Goal: Task Accomplishment & Management: Use online tool/utility

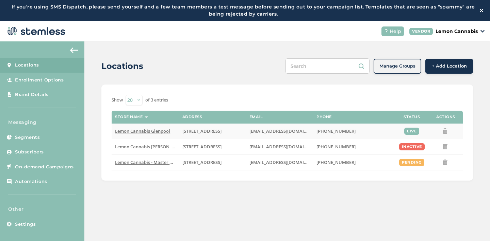
click at [145, 131] on span "Lemon Cannabis Glenpool" at bounding box center [142, 131] width 55 height 6
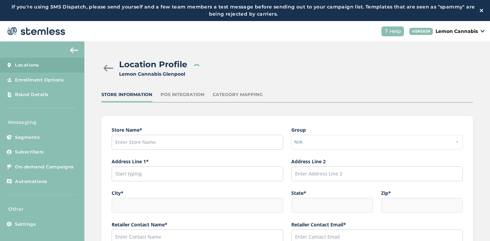
type input "Lemon Cannabis Glenpool"
type input "[STREET_ADDRESS]"
type input "Glenpool"
type input "OK"
type input "74033"
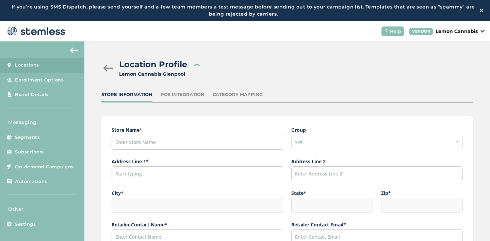
type input "[PERSON_NAME]"
type input "[EMAIL_ADDRESS][DOMAIN_NAME]"
type input "[PHONE_NUMBER]"
type input "America/[GEOGRAPHIC_DATA]"
type input "Lemon Glenpool"
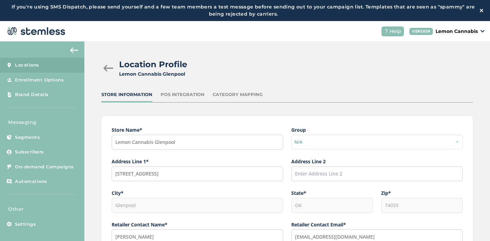
click at [104, 69] on div at bounding box center [108, 68] width 14 height 7
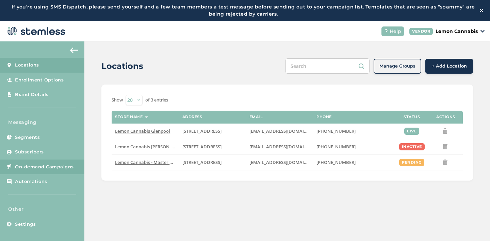
click at [32, 168] on span "On-demand Campaigns" at bounding box center [44, 167] width 59 height 7
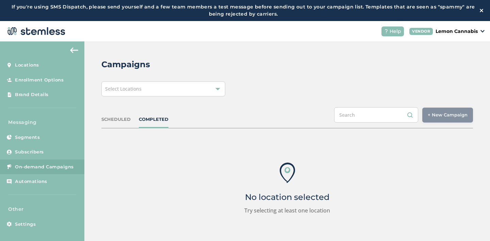
scroll to position [4, 0]
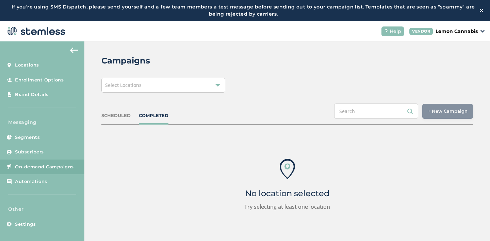
click at [217, 81] on div "Select Locations" at bounding box center [163, 85] width 124 height 15
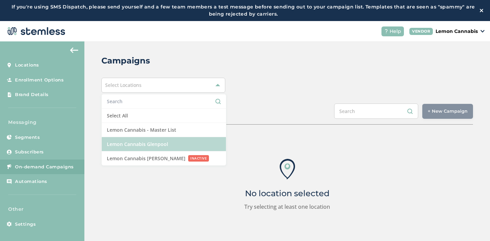
click at [172, 142] on li "Lemon Cannabis Glenpool" at bounding box center [164, 144] width 124 height 14
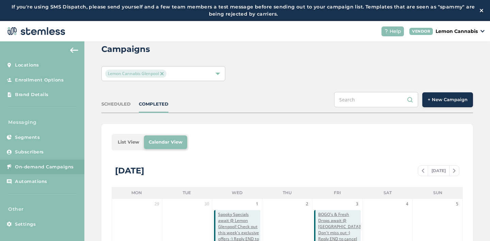
scroll to position [0, 0]
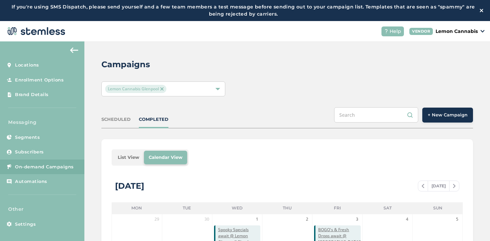
click at [436, 116] on span "+ New Campaign" at bounding box center [447, 115] width 40 height 7
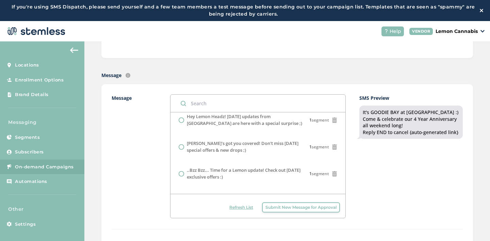
scroll to position [410, 0]
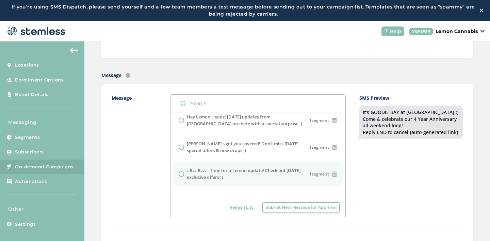
click at [261, 168] on label "..Bzz Bzz... Time for a Lemon update! Check out [DATE] exclusive offers :)" at bounding box center [248, 174] width 122 height 13
radio input "false"
radio input "true"
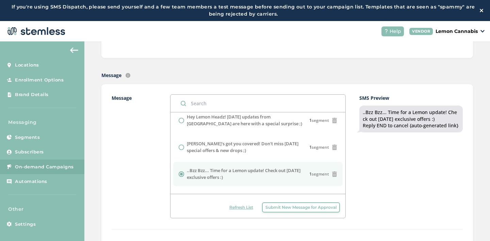
click at [370, 180] on div "SMS Preview ..Bzz Bzz... Time for a Lemon update! Check out [DATE] exclusive of…" at bounding box center [410, 157] width 103 height 124
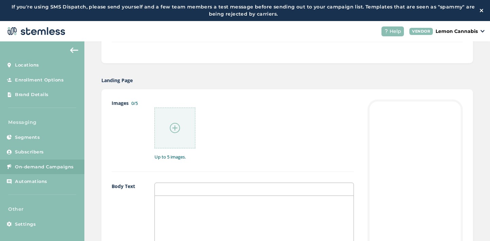
scroll to position [322, 0]
click at [173, 122] on img at bounding box center [175, 125] width 10 height 10
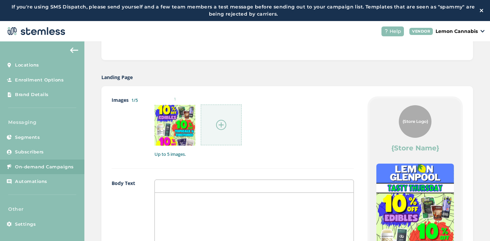
click at [220, 129] on img at bounding box center [221, 125] width 10 height 10
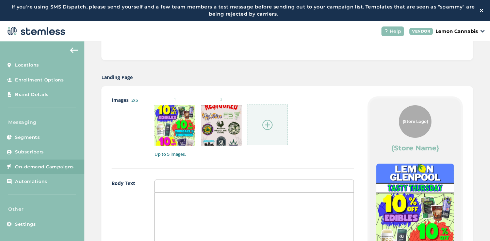
click at [262, 121] on img at bounding box center [267, 125] width 10 height 10
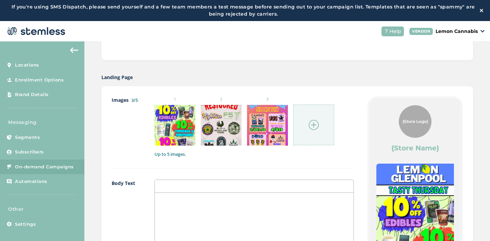
click at [310, 124] on img at bounding box center [313, 125] width 10 height 10
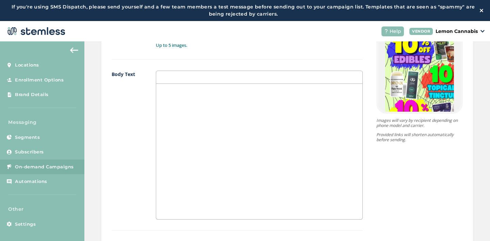
scroll to position [484, 0]
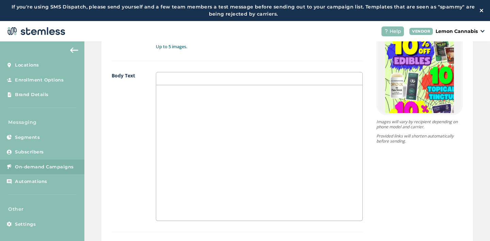
click at [269, 175] on div at bounding box center [259, 153] width 206 height 136
click at [195, 105] on p "{10% off ALL edibles, topicals, & tinctures}" at bounding box center [259, 105] width 196 height 6
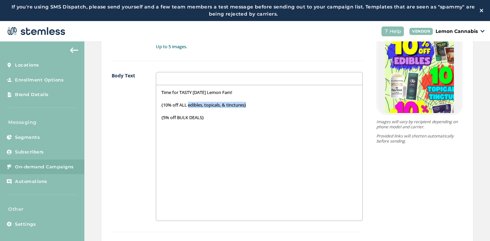
drag, startPoint x: 248, startPoint y: 106, endPoint x: 186, endPoint y: 106, distance: 61.5
click at [186, 106] on p "{10% off ALL edibles, topicals, & tinctures}" at bounding box center [259, 105] width 196 height 6
click at [161, 104] on p "{10% off ALL EDIBLES" at bounding box center [259, 105] width 196 height 6
click at [161, 105] on p "{10% off ALL EDIBLES" at bounding box center [259, 105] width 196 height 6
click at [205, 104] on p "10% off ALL EDIBLES" at bounding box center [259, 105] width 196 height 6
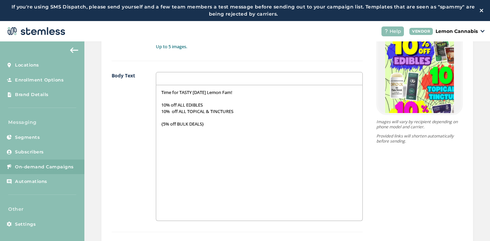
click at [156, 124] on div "Time for TASTY [DATE] Lemon Fam! 10% off ALL EDIBLES 10% off ALL TOPICAL & TINC…" at bounding box center [259, 153] width 206 height 136
click at [161, 118] on p "{5% off BULK DEALS}" at bounding box center [259, 118] width 196 height 6
click at [209, 118] on p "5% off BULK DEALS}" at bounding box center [259, 118] width 196 height 6
click at [170, 126] on div "Time for TASTY [DATE] Lemon Fam! 10% off ALL EDIBLES 10% off ALL TOPICAL & TINC…" at bounding box center [259, 153] width 206 height 136
click at [161, 105] on p "10% off ALL EDIBLES" at bounding box center [259, 105] width 196 height 6
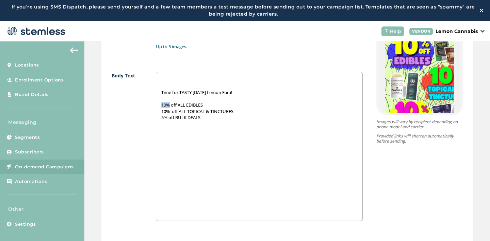
drag, startPoint x: 158, startPoint y: 105, endPoint x: 166, endPoint y: 105, distance: 7.5
click at [166, 105] on p "10% off ALL EDIBLES" at bounding box center [259, 105] width 196 height 6
click at [164, 111] on p "10% off ALL TOPICAL & TINCTURES" at bounding box center [259, 111] width 196 height 6
click at [164, 113] on p "10% off ALL TOPICAL & TINCTURES" at bounding box center [259, 111] width 196 height 6
click at [164, 112] on p "10% off ALL TOPICAL & TINCTURES" at bounding box center [259, 111] width 196 height 6
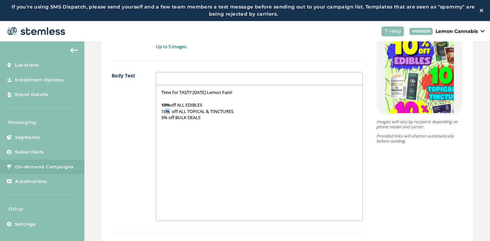
click at [164, 112] on p "10% off ALL TOPICAL & TINCTURES" at bounding box center [259, 111] width 196 height 6
click at [163, 112] on p "10% off ALL TOPICAL & TINCTURES" at bounding box center [259, 111] width 196 height 6
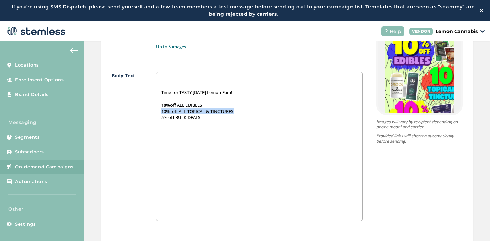
click at [161, 112] on p "10% off ALL TOPICAL & TINCTURES" at bounding box center [259, 111] width 196 height 6
drag, startPoint x: 159, startPoint y: 112, endPoint x: 166, endPoint y: 112, distance: 6.5
click at [166, 112] on p "10% off ALL TOPICAL & TINCTURES" at bounding box center [259, 111] width 196 height 6
click at [161, 117] on p "5% off BULK DEALS" at bounding box center [259, 118] width 196 height 6
drag, startPoint x: 159, startPoint y: 118, endPoint x: 164, endPoint y: 118, distance: 4.8
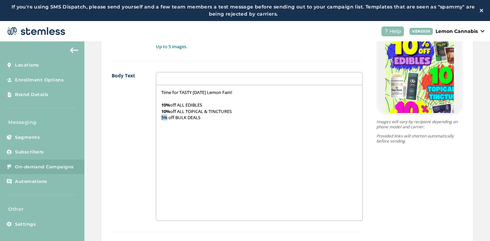
click at [164, 118] on p "5% off BULK DEALS" at bounding box center [259, 118] width 196 height 6
click at [188, 118] on p "5% off BULK DEALS" at bounding box center [259, 118] width 196 height 6
click at [193, 104] on p "10% off ALL EDIBLES" at bounding box center [259, 105] width 196 height 6
click at [192, 112] on p "10% off ALL TOPICAL & TINCTURES" at bounding box center [259, 111] width 196 height 6
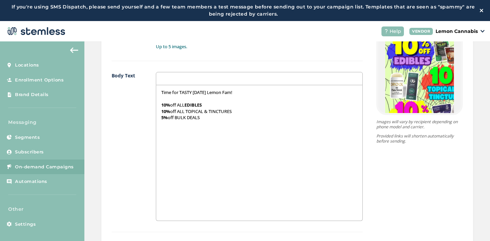
click at [192, 112] on p "10% off ALL TOPICAL & TINCTURES" at bounding box center [259, 111] width 196 height 6
click at [223, 110] on p "10% off ALL TOPICAL & TINCTURES" at bounding box center [259, 111] width 196 height 6
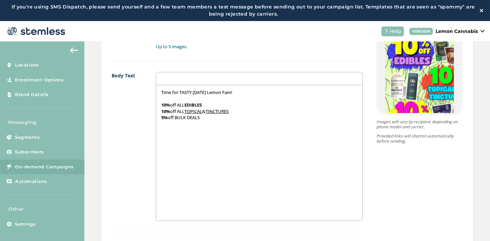
click at [173, 117] on p "5% off BULK DEALS" at bounding box center [259, 118] width 196 height 6
click at [200, 118] on p "5% off {BULK DEALS" at bounding box center [259, 118] width 196 height 6
click at [175, 117] on p "5% off {BULK DEALS*" at bounding box center [259, 118] width 196 height 6
click at [210, 118] on p "5% off *BULK DEALS*" at bounding box center [259, 118] width 196 height 6
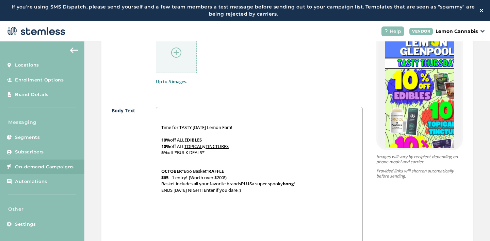
click at [167, 167] on p at bounding box center [259, 165] width 196 height 6
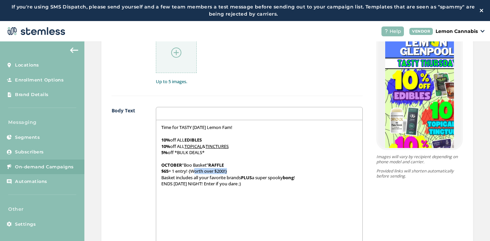
drag, startPoint x: 191, startPoint y: 172, endPoint x: 225, endPoint y: 172, distance: 34.3
click at [225, 172] on p "$65 = 1 entry! {Worth over $200!}" at bounding box center [259, 171] width 196 height 6
drag, startPoint x: 208, startPoint y: 178, endPoint x: 241, endPoint y: 179, distance: 32.3
click at [241, 179] on p "Basket includes all your favorite brands PLUS a super spooky bong !" at bounding box center [259, 178] width 196 height 6
drag, startPoint x: 159, startPoint y: 184, endPoint x: 213, endPoint y: 185, distance: 54.1
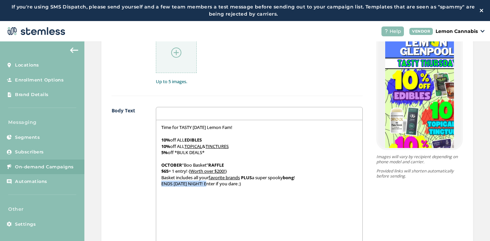
click at [213, 185] on p "ENDS [DATE] NIGHT! Enter if you dare ;)" at bounding box center [259, 184] width 196 height 6
click at [263, 185] on p "ENDS [DATE] NIGHT ! Enter if you dare ;)" at bounding box center [259, 184] width 196 height 6
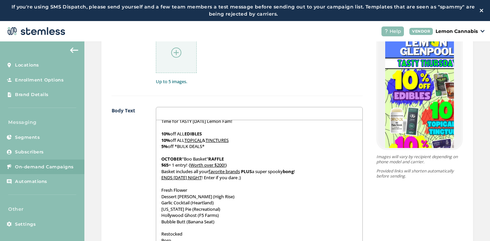
scroll to position [11, 0]
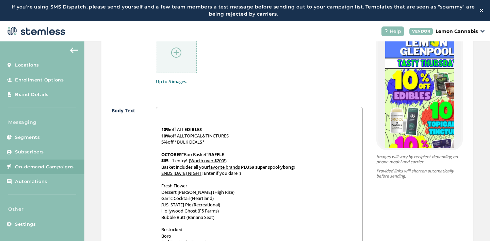
click at [157, 191] on div "Time for TASTY [DATE] Lemon Fam! 10% off ALL EDIBLES 10% off ALL TOPICAL & TINC…" at bounding box center [259, 188] width 206 height 136
click at [156, 202] on div "Time for TASTY [DATE] Lemon Fam! 10% off ALL EDIBLES 10% off ALL TOPICAL & TINC…" at bounding box center [259, 188] width 206 height 136
click at [156, 200] on div "Time for TASTY [DATE] Lemon Fam! 10% off ALL EDIBLES 10% off ALL TOPICAL & TINC…" at bounding box center [259, 188] width 206 height 136
click at [157, 210] on div "Time for TASTY [DATE] Lemon Fam! 10% off ALL EDIBLES 10% off ALL TOPICAL & TINC…" at bounding box center [259, 188] width 206 height 136
click at [161, 219] on p "Bubble Butt (Banana Seat)" at bounding box center [259, 218] width 196 height 6
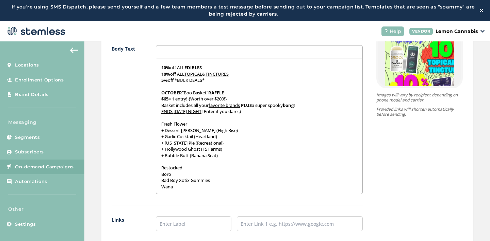
scroll to position [512, 0]
click at [158, 173] on div "Time for TASTY [DATE] Lemon Fam! 10% off ALL EDIBLES 10% off ALL TOPICAL & TINC…" at bounding box center [259, 126] width 206 height 136
click at [157, 178] on div "Time for TASTY [DATE] Lemon Fam! 10% off ALL EDIBLES 10% off ALL TOPICAL & TINC…" at bounding box center [259, 126] width 206 height 136
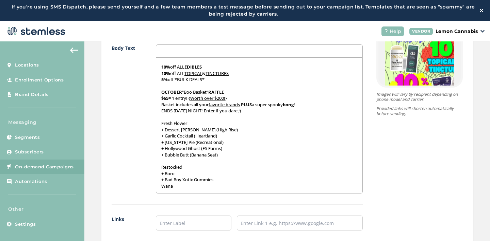
click at [161, 186] on p "Wana" at bounding box center [259, 186] width 196 height 6
click at [157, 165] on div "Time for TASTY [DATE] Lemon Fam! 10% off ALL EDIBLES 10% off ALL TOPICAL & TINC…" at bounding box center [259, 126] width 206 height 136
click at [187, 168] on p "{Restocked" at bounding box center [259, 167] width 196 height 6
click at [158, 122] on div "Time for TASTY [DATE] Lemon Fam! 10% off ALL EDIBLES 10% off ALL TOPICAL & TINC…" at bounding box center [259, 126] width 206 height 136
click at [192, 125] on p "{Fresh Flower" at bounding box center [259, 123] width 196 height 6
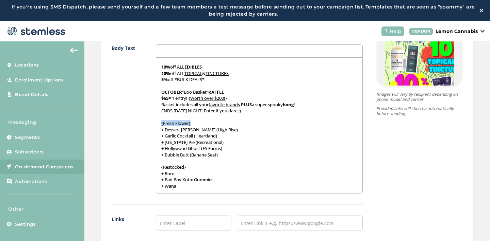
drag, startPoint x: 190, startPoint y: 123, endPoint x: 155, endPoint y: 124, distance: 35.0
click at [156, 124] on div "Time for TASTY [DATE] Lemon Fam! 10% off ALL EDIBLES 10% off ALL TOPICAL & TINC…" at bounding box center [259, 126] width 206 height 136
drag, startPoint x: 157, startPoint y: 168, endPoint x: 183, endPoint y: 168, distance: 26.2
click at [183, 168] on div "Time for TASTY [DATE] Lemon Fam! 10% off ALL EDIBLES 10% off ALL TOPICAL & TINC…" at bounding box center [259, 126] width 206 height 136
click at [191, 188] on p "+ Wana" at bounding box center [259, 186] width 196 height 6
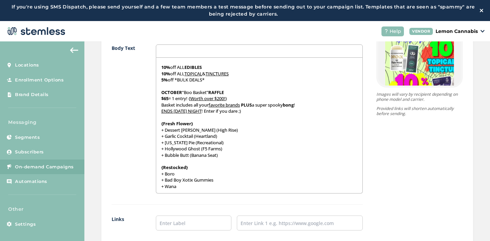
scroll to position [0, 0]
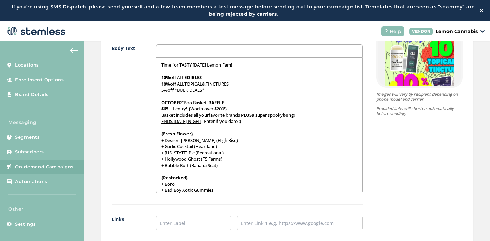
click at [293, 116] on strong "bong" at bounding box center [288, 115] width 11 height 6
click at [296, 115] on p "Basket includes all your favorite brands PLUS a super spooky BONG!" at bounding box center [259, 115] width 196 height 6
click at [288, 120] on p "ENDS [DATE] NIGHT ! Enter if you dare ;)" at bounding box center [259, 121] width 196 height 6
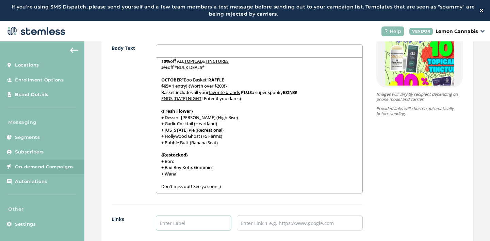
click at [211, 225] on input "text" at bounding box center [193, 223] width 75 height 15
type input "Place an Order!"
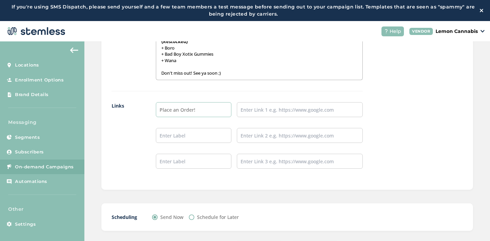
scroll to position [632, 0]
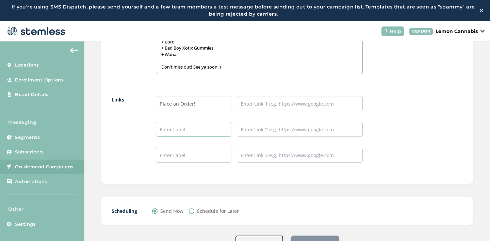
click at [197, 128] on input "text" at bounding box center [193, 129] width 75 height 15
type input "Leave a Review!"
click at [204, 157] on input "text" at bounding box center [193, 155] width 75 height 15
type input "Follow our IG!"
click at [270, 100] on input "text" at bounding box center [300, 103] width 126 height 15
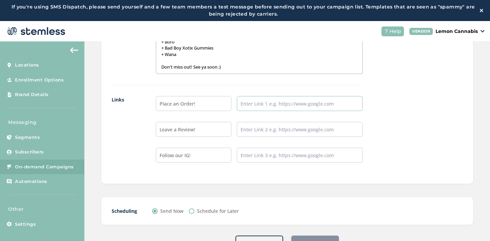
type input "[URL][DOMAIN_NAME]"
click at [278, 130] on input "text" at bounding box center [300, 129] width 126 height 15
type input "[URL][DOMAIN_NAME]"
click at [282, 157] on input "text" at bounding box center [300, 155] width 126 height 15
type input "[URL][DOMAIN_NAME]"
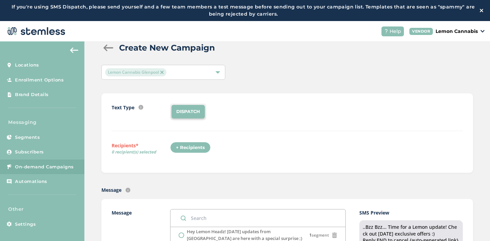
scroll to position [0, 0]
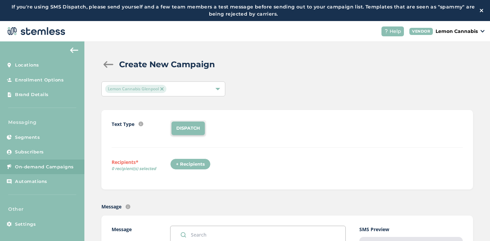
click at [194, 163] on div "+ Recipients" at bounding box center [190, 165] width 40 height 12
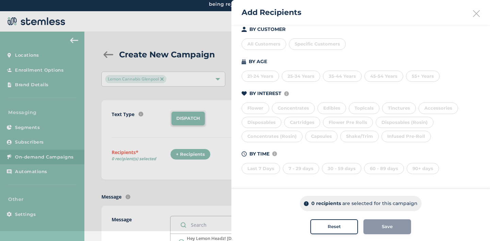
scroll to position [10, 0]
click at [262, 170] on div "Last 7 Days" at bounding box center [260, 169] width 38 height 12
click at [295, 169] on div "7 - 29 days" at bounding box center [301, 169] width 36 height 12
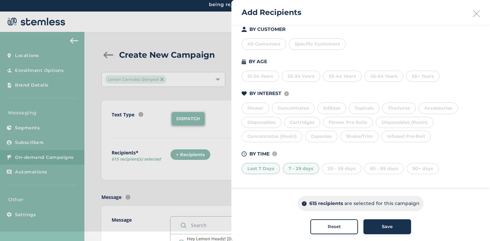
click at [333, 167] on div "30 - 59 days" at bounding box center [341, 169] width 39 height 12
click at [373, 168] on div "60 - 89 days" at bounding box center [384, 169] width 40 height 12
click at [310, 43] on span "Specific Customers" at bounding box center [316, 43] width 45 height 5
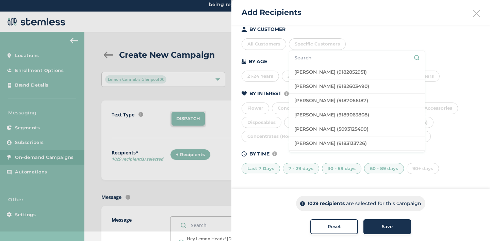
click at [313, 58] on input "text" at bounding box center [356, 57] width 125 height 7
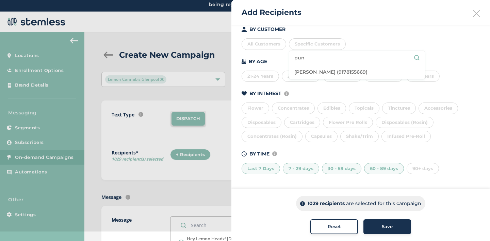
click at [321, 71] on li "[PERSON_NAME] (9178155669)" at bounding box center [356, 72] width 135 height 14
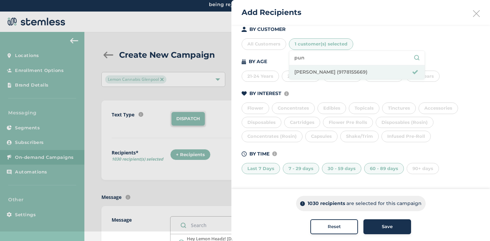
click at [308, 57] on input "pun" at bounding box center [356, 57] width 125 height 7
type input "p"
click at [317, 72] on li "[PERSON_NAME] (7186877808)" at bounding box center [356, 72] width 135 height 14
click at [310, 58] on input "[PERSON_NAME]" at bounding box center [356, 57] width 125 height 7
type input "l"
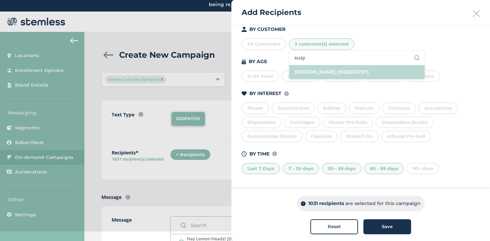
click at [310, 72] on li "[PERSON_NAME] (9182003797)" at bounding box center [356, 72] width 135 height 14
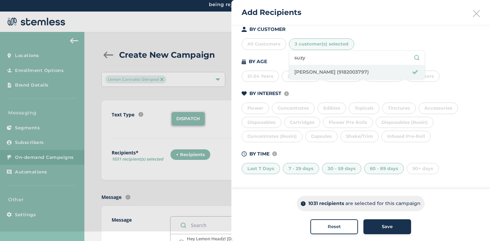
click at [310, 57] on input "suzy" at bounding box center [356, 57] width 125 height 7
type input "s"
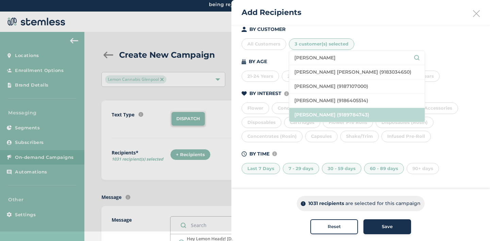
click at [314, 115] on li "[PERSON_NAME] (9189784743)" at bounding box center [356, 115] width 135 height 14
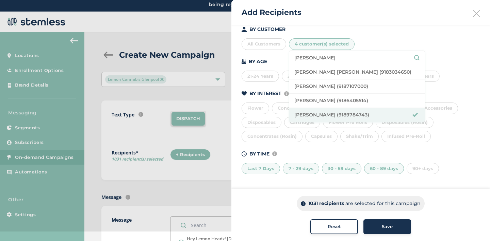
click at [317, 59] on input "[PERSON_NAME]" at bounding box center [356, 57] width 125 height 7
type input "m"
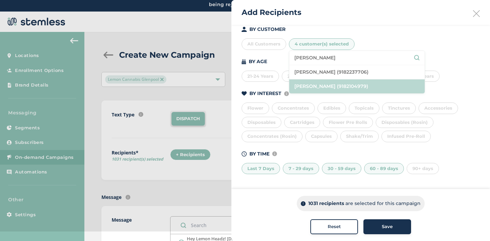
click at [325, 83] on li "[PERSON_NAME] (9182104979)" at bounding box center [356, 87] width 135 height 14
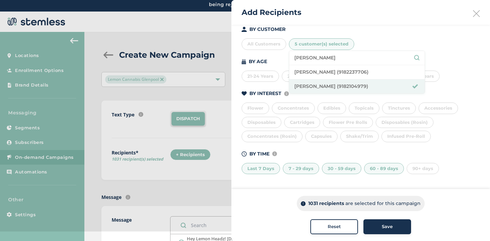
drag, startPoint x: 316, startPoint y: 58, endPoint x: 289, endPoint y: 57, distance: 26.5
click at [289, 57] on li "[PERSON_NAME]" at bounding box center [356, 58] width 135 height 14
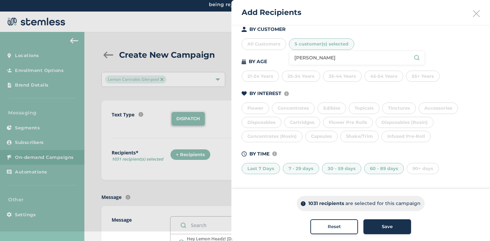
type input "[PERSON_NAME]"
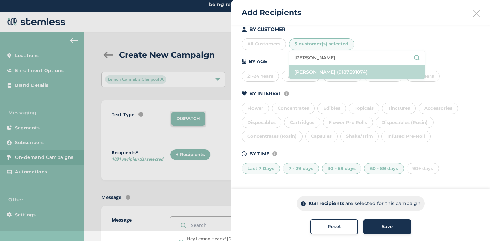
click at [310, 69] on li "[PERSON_NAME] (9187591074)" at bounding box center [356, 72] width 135 height 14
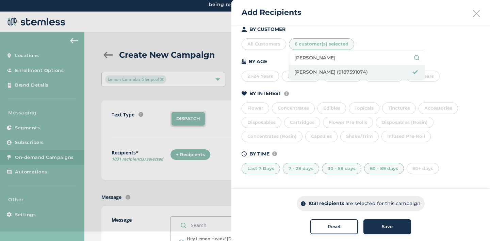
click at [360, 31] on div "BY CUSTOMER" at bounding box center [360, 29] width 238 height 7
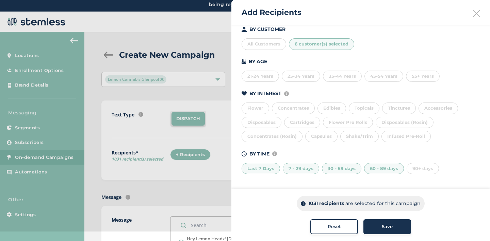
click at [372, 224] on div "Save" at bounding box center [387, 227] width 37 height 7
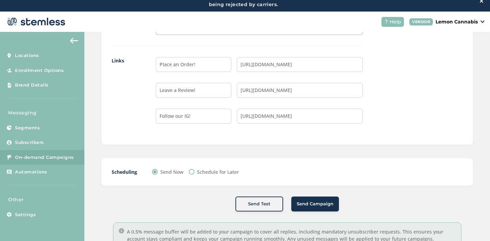
scroll to position [720, 0]
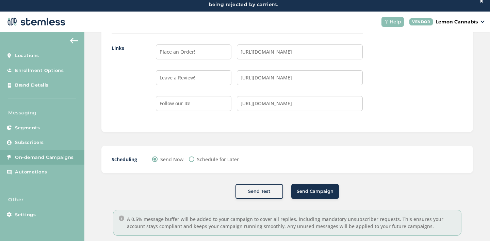
click at [191, 159] on input "Schedule for Later" at bounding box center [191, 159] width 5 height 5
radio input "true"
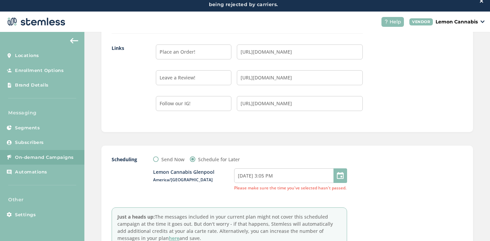
click at [341, 177] on div at bounding box center [340, 176] width 14 height 15
click at [312, 173] on input "[DATE] 3:05 PM" at bounding box center [290, 176] width 113 height 15
select select "15"
select select "5"
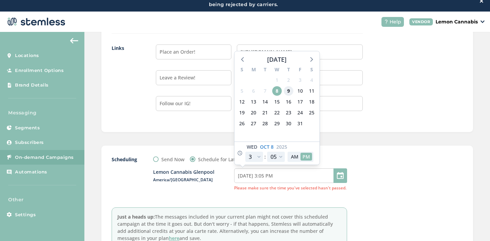
click at [288, 92] on span "9" at bounding box center [289, 91] width 10 height 10
type input "[DATE] 3:05 PM"
click at [258, 158] on select "12 1 2 3 4 5 6 7 8 9 10 11" at bounding box center [254, 157] width 18 height 10
select select "21"
type input "[DATE] 9:05 PM"
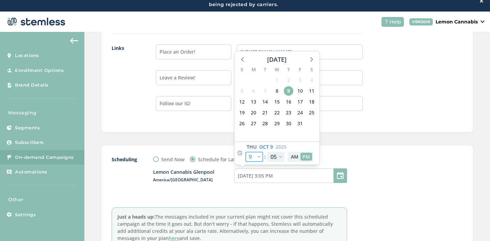
select select "21"
click at [282, 156] on select "00 05 10 15 20 25 30 35 40 45 50 55" at bounding box center [276, 157] width 18 height 10
select select "45"
type input "[DATE] 9:45 PM"
select select "45"
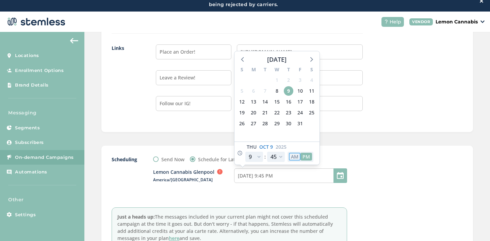
click at [295, 156] on button "AM" at bounding box center [295, 157] width 12 height 8
type input "[DATE] 9:45 AM"
select select "9"
click at [306, 156] on button "PM" at bounding box center [306, 157] width 12 height 8
click at [293, 157] on button "AM" at bounding box center [295, 157] width 12 height 8
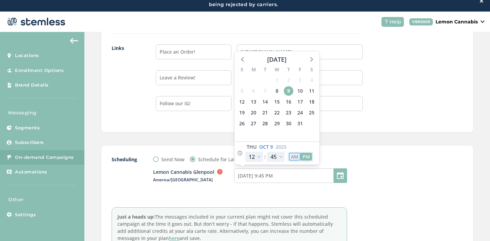
type input "[DATE] 9:45 AM"
click at [281, 188] on div "Lemon Cannabis Glenpool America/[GEOGRAPHIC_DATA] [DATE] 9:45 AM [DATE] S M T W…" at bounding box center [250, 180] width 194 height 34
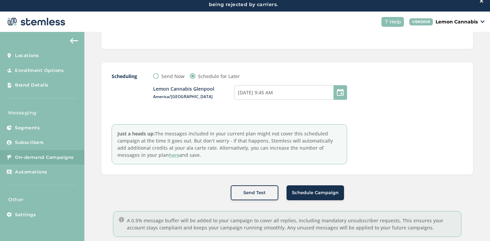
scroll to position [805, 0]
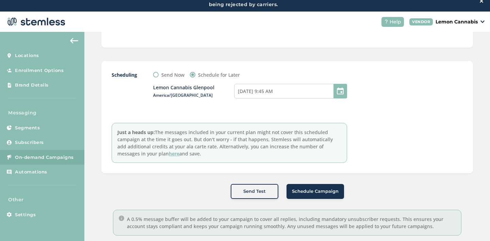
click at [311, 191] on span "Schedule Campaign" at bounding box center [315, 191] width 47 height 7
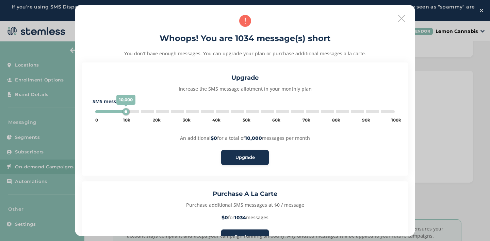
scroll to position [47, 0]
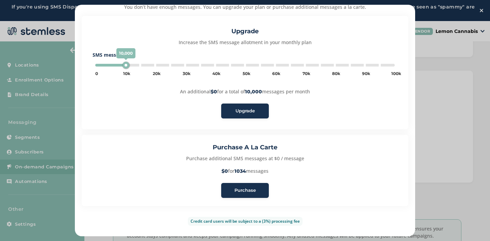
type input "5000"
click at [243, 188] on span "Purchase" at bounding box center [244, 190] width 21 height 7
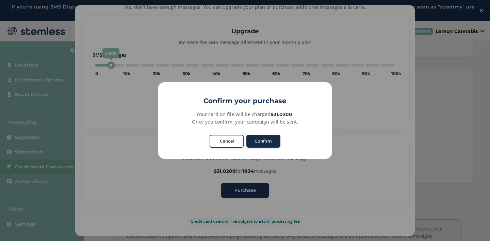
click at [260, 137] on button "Confirm" at bounding box center [263, 141] width 34 height 13
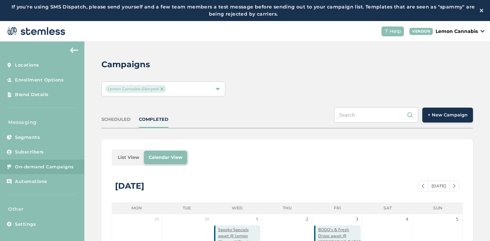
click at [118, 119] on div "SCHEDULED" at bounding box center [115, 119] width 29 height 7
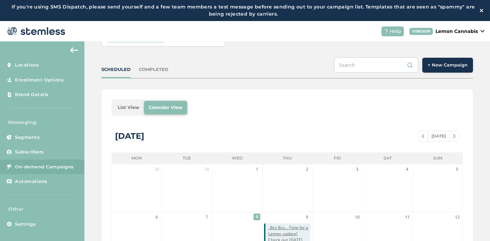
scroll to position [48, 0]
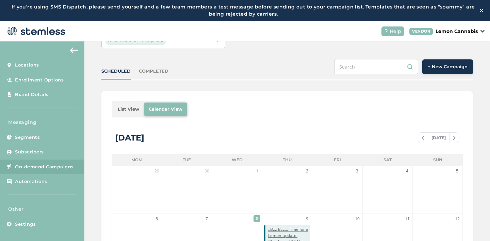
click at [150, 64] on div "SCHEDULED COMPLETED + New Campaign" at bounding box center [286, 69] width 371 height 21
click at [150, 70] on div "COMPLETED" at bounding box center [154, 71] width 30 height 7
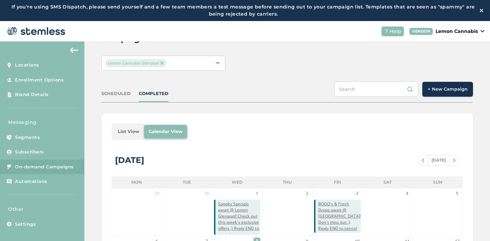
scroll to position [9, 0]
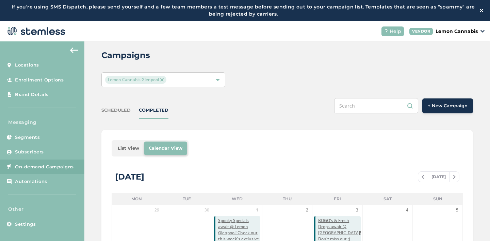
click at [433, 104] on span "+ New Campaign" at bounding box center [447, 106] width 40 height 7
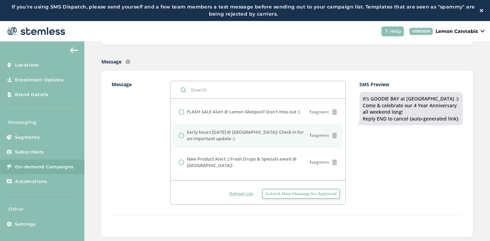
scroll to position [106, 0]
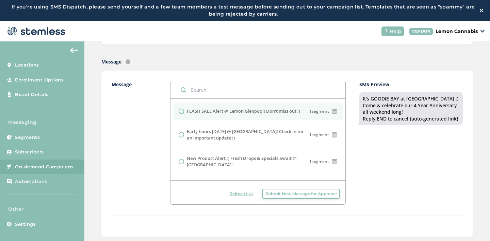
click at [255, 116] on li "FLASH SALE Alert @ Lemon Glenpool! Don't miss out ;) 1 segment" at bounding box center [257, 112] width 169 height 18
radio input "false"
radio input "true"
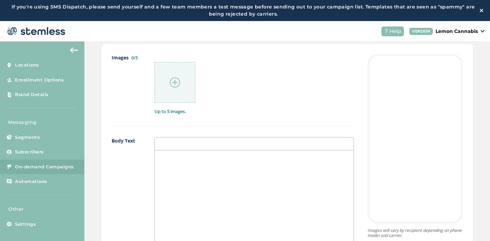
scroll to position [364, 0]
click at [171, 82] on img at bounding box center [175, 83] width 10 height 10
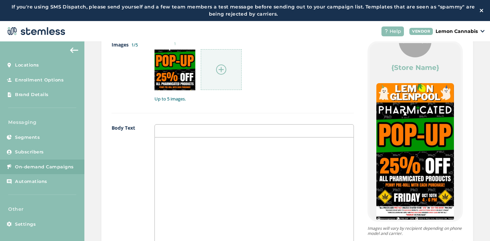
scroll to position [25, 0]
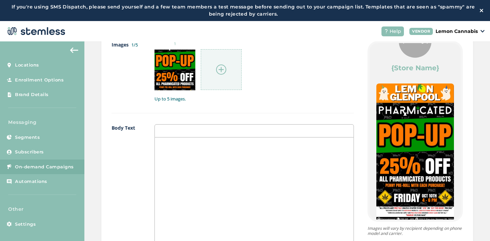
click at [221, 68] on img at bounding box center [221, 70] width 10 height 10
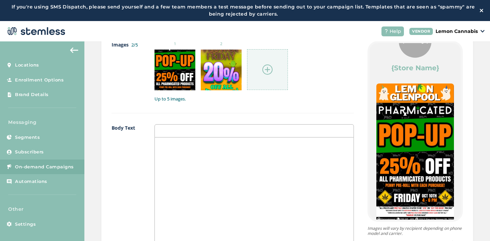
click at [262, 69] on img at bounding box center [267, 70] width 10 height 10
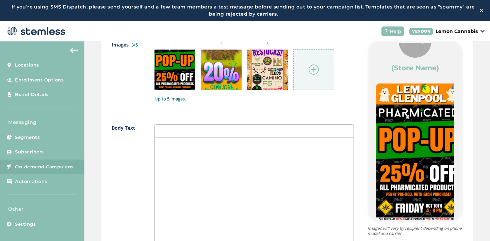
click at [312, 63] on div at bounding box center [313, 69] width 41 height 41
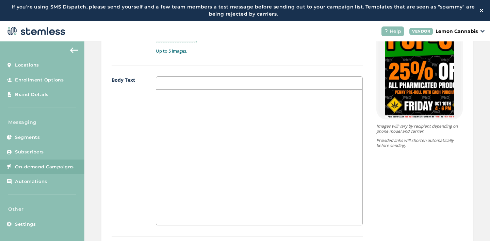
scroll to position [482, 0]
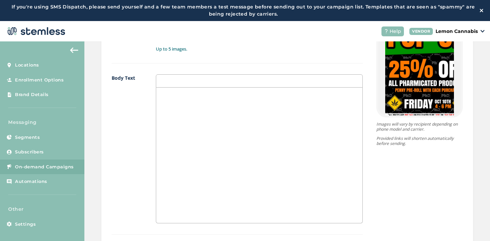
click at [236, 138] on div at bounding box center [259, 156] width 206 height 136
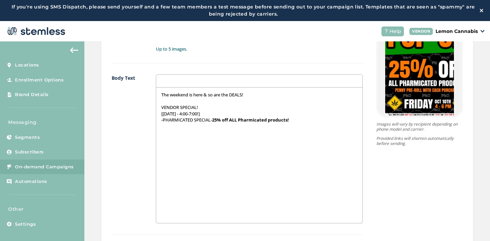
scroll to position [0, 0]
drag, startPoint x: 212, startPoint y: 119, endPoint x: 288, endPoint y: 119, distance: 76.2
click at [288, 119] on p "-PHARMICATED SPECIAL- 25% off ALL Pharmicated products!" at bounding box center [259, 120] width 196 height 6
drag, startPoint x: 176, startPoint y: 107, endPoint x: 158, endPoint y: 106, distance: 17.4
click at [161, 106] on p "VENDOR SPECIAL!" at bounding box center [259, 107] width 196 height 6
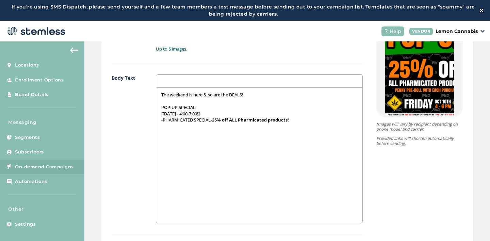
click at [194, 135] on div "The weekend is here & so are the DEALS! POP-UP SPECIAL! [[DATE] - 4:00-7:00!] -…" at bounding box center [259, 156] width 206 height 136
click at [190, 113] on p "[[DATE] - 4:00-7:00!]" at bounding box center [259, 114] width 196 height 6
click at [201, 113] on p "[[DATE] - 4:00-6:00!]" at bounding box center [259, 114] width 196 height 6
drag, startPoint x: 201, startPoint y: 113, endPoint x: 155, endPoint y: 113, distance: 46.2
click at [156, 113] on div "The weekend is here & so are the DEALS! POP-UP SPECIAL! [[DATE] - 4:00-6:00!] -…" at bounding box center [259, 156] width 206 height 136
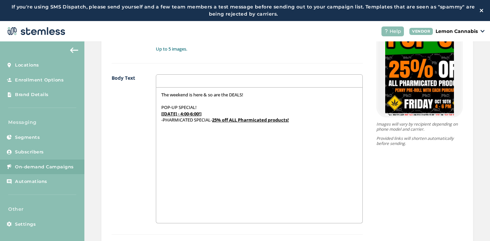
click at [177, 130] on div "The weekend is here & so are the DEALS! POP-UP SPECIAL! [[DATE] - 4:00-6:00!] -…" at bounding box center [259, 156] width 206 height 136
drag, startPoint x: 259, startPoint y: 126, endPoint x: 153, endPoint y: 125, distance: 106.8
click at [153, 125] on div "Body Text The weekend is here & so are the DEALS! POP-UP SPECIAL! [[DATE] - 4:0…" at bounding box center [237, 154] width 251 height 160
click at [263, 125] on p "*Plus [PERSON_NAME] PREROLL with EVERY purchase!*" at bounding box center [259, 126] width 196 height 6
click at [179, 120] on p "-PHARMICATED SPECIAL- 25% off ALL Pharmicated products!" at bounding box center [259, 120] width 196 height 6
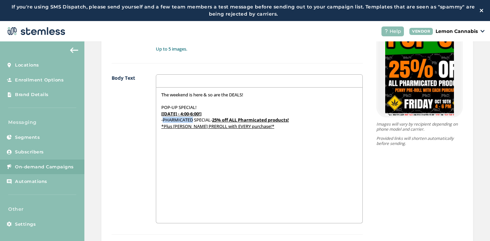
click at [179, 120] on p "-PHARMICATED SPECIAL- 25% off ALL Pharmicated products!" at bounding box center [259, 120] width 196 height 6
click at [205, 120] on p "- PHARMICATED SPECIAL- 25% off ALL Pharmicated products!" at bounding box center [259, 120] width 196 height 6
click at [205, 136] on p at bounding box center [259, 139] width 196 height 6
drag, startPoint x: 232, startPoint y: 139, endPoint x: 149, endPoint y: 140, distance: 83.6
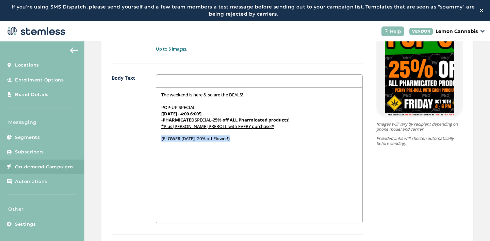
click at [148, 140] on div "Body Text The weekend is here & so are the DEALS! POP-UP SPECIAL! [[DATE] - 4:0…" at bounding box center [237, 154] width 251 height 160
click at [252, 143] on div "The weekend is here & so are the DEALS! POP-UP SPECIAL! [[DATE] - 4:00-6:00!] -…" at bounding box center [259, 156] width 206 height 136
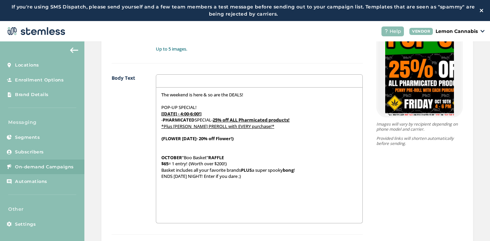
click at [162, 149] on p at bounding box center [259, 151] width 196 height 6
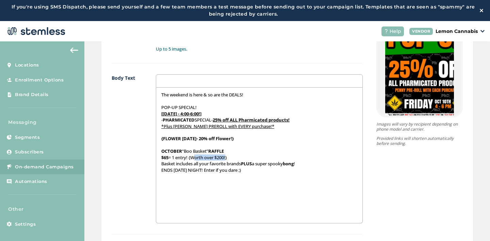
drag, startPoint x: 190, startPoint y: 157, endPoint x: 224, endPoint y: 159, distance: 34.0
click at [224, 159] on p "$65 = 1 entry! {Worth over $200!}" at bounding box center [259, 158] width 196 height 6
drag, startPoint x: 209, startPoint y: 164, endPoint x: 241, endPoint y: 166, distance: 32.0
click at [241, 166] on p "Basket includes all your favorite brands PLUS a super spooky bong !" at bounding box center [259, 164] width 196 height 6
drag, startPoint x: 160, startPoint y: 169, endPoint x: 167, endPoint y: 169, distance: 6.8
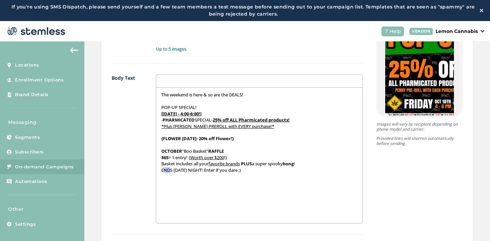
click at [167, 169] on p "ENDS [DATE] NIGHT! Enter if you dare ;)" at bounding box center [259, 170] width 196 height 6
drag, startPoint x: 159, startPoint y: 170, endPoint x: 212, endPoint y: 173, distance: 53.8
click at [212, 173] on p "ENDS [DATE] NIGHT! Enter if you dare ;)" at bounding box center [259, 170] width 196 height 6
click at [170, 175] on div "The weekend is here & so are the DEALS! POP-UP SPECIAL! [[DATE] - 4:00-6:00!] -…" at bounding box center [259, 156] width 206 height 136
click at [165, 171] on u "ENDS [DATE] NIGHT" at bounding box center [181, 170] width 40 height 6
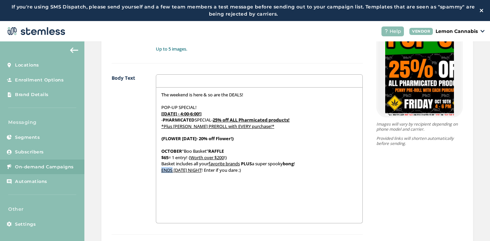
click at [165, 171] on u "ENDS [DATE] NIGHT" at bounding box center [181, 170] width 40 height 6
click at [184, 180] on div "The weekend is here & so are the DEALS! POP-UP SPECIAL! [[DATE] - 4:00-6:00!] -…" at bounding box center [259, 156] width 206 height 136
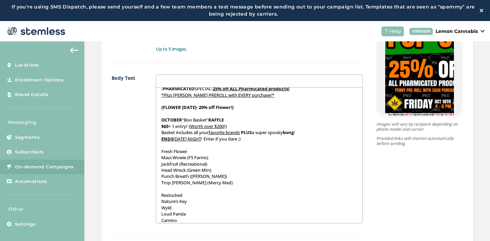
click at [157, 159] on div "The weekend is here & so are the DEALS! POP-UP SPECIAL! [[DATE] - 4:00-6:00!] -…" at bounding box center [259, 156] width 206 height 136
click at [156, 164] on div "The weekend is here & so are the DEALS! POP-UP SPECIAL! [[DATE] - 4:00-6:00!] -…" at bounding box center [259, 156] width 206 height 136
click at [156, 168] on div "The weekend is here & so are the DEALS! POP-UP SPECIAL! [[DATE] - 4:00-6:00!] -…" at bounding box center [259, 156] width 206 height 136
click at [157, 176] on div "The weekend is here & so are the DEALS! POP-UP SPECIAL! [[DATE] - 4:00-6:00!] -…" at bounding box center [259, 156] width 206 height 136
click at [158, 183] on div "The weekend is here & so are the DEALS! POP-UP SPECIAL! [[DATE] - 4:00-6:00!] -…" at bounding box center [259, 156] width 206 height 136
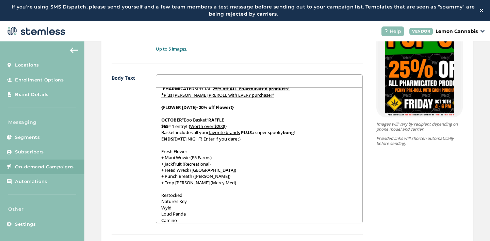
click at [157, 200] on div "The weekend is here & so are the DEALS! POP-UP SPECIAL! [[DATE] - 4:00-6:00!] -…" at bounding box center [259, 156] width 206 height 136
click at [157, 209] on div "The weekend is here & so are the DEALS! POP-UP SPECIAL! [[DATE] - 4:00-6:00!] -…" at bounding box center [259, 156] width 206 height 136
click at [157, 217] on div "The weekend is here & so are the DEALS! POP-UP SPECIAL! [[DATE] - 4:00-6:00!] -…" at bounding box center [259, 156] width 206 height 136
click at [156, 220] on div "The weekend is here & so are the DEALS! POP-UP SPECIAL! [[DATE] - 4:00-6:00!] -…" at bounding box center [259, 156] width 206 height 136
click at [157, 152] on div "The weekend is here & so are the DEALS! POP-UP SPECIAL! [[DATE] - 4:00-6:00!] -…" at bounding box center [259, 156] width 206 height 136
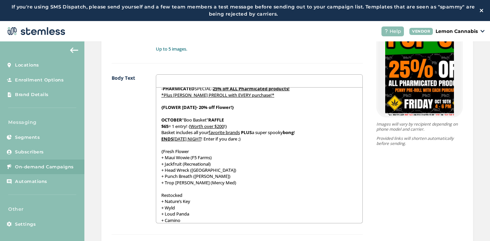
click at [188, 151] on p "{Fresh Flower" at bounding box center [259, 152] width 196 height 6
drag, startPoint x: 190, startPoint y: 151, endPoint x: 151, endPoint y: 151, distance: 38.8
click at [151, 151] on div "Body Text The weekend is here & so are the DEALS! POP-UP SPECIAL! [[DATE] - 4:0…" at bounding box center [237, 154] width 251 height 160
click at [156, 195] on div "The weekend is here & so are the DEALS! POP-UP SPECIAL! [[DATE] - 4:00-6:00!] -…" at bounding box center [259, 156] width 206 height 136
click at [184, 197] on p "{Restocked" at bounding box center [259, 195] width 196 height 6
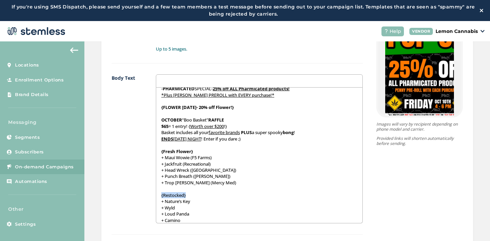
drag, startPoint x: 184, startPoint y: 195, endPoint x: 151, endPoint y: 194, distance: 33.0
click at [151, 194] on div "Body Text The weekend is here & so are the DEALS! POP-UP SPECIAL! [[DATE] - 4:0…" at bounding box center [237, 154] width 251 height 160
click at [188, 194] on p "{Restocked}" at bounding box center [259, 195] width 196 height 6
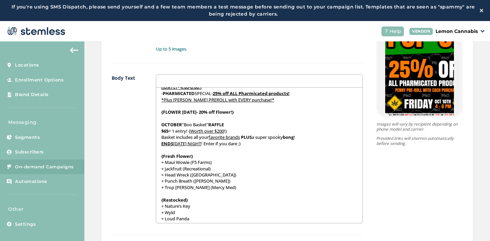
scroll to position [35, 0]
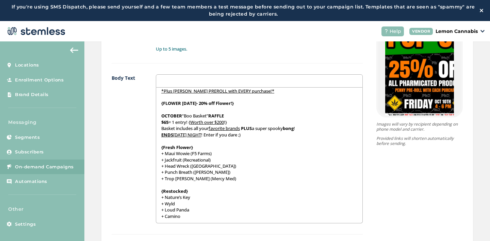
click at [190, 218] on p "+ Camino" at bounding box center [259, 217] width 196 height 6
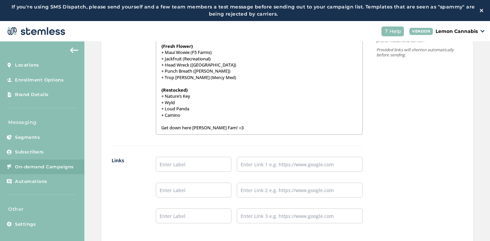
scroll to position [573, 0]
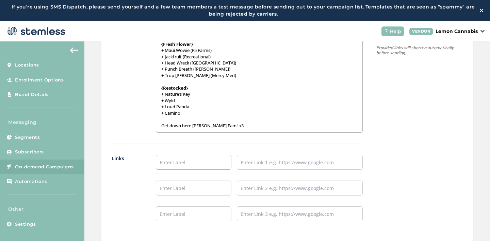
click at [185, 164] on input "text" at bounding box center [193, 162] width 75 height 15
type input "Place an Order!"
click at [197, 186] on input "text" at bounding box center [193, 188] width 75 height 15
type input "Leave a Review!"
click at [196, 213] on input "text" at bounding box center [193, 214] width 75 height 15
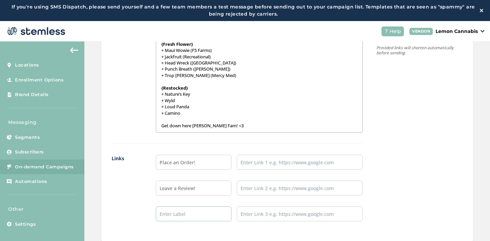
type input "Follow our IG!"
click at [243, 170] on input "text" at bounding box center [300, 162] width 126 height 15
type input "[URL][DOMAIN_NAME]"
click at [279, 183] on input "text" at bounding box center [300, 188] width 126 height 15
type input "[URL][DOMAIN_NAME]"
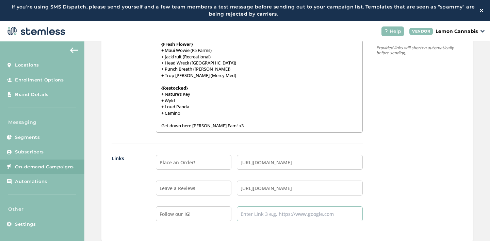
click at [283, 212] on input "text" at bounding box center [300, 214] width 126 height 15
type input "[URL][DOMAIN_NAME]"
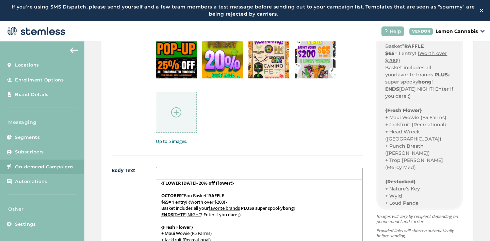
scroll to position [341, 0]
click at [314, 140] on label "Up to 5 images." at bounding box center [259, 141] width 207 height 7
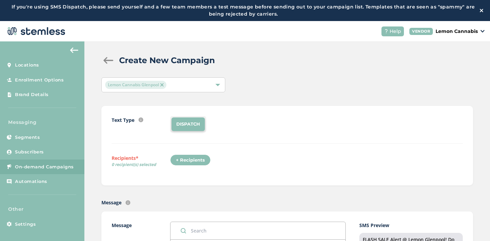
scroll to position [0, 0]
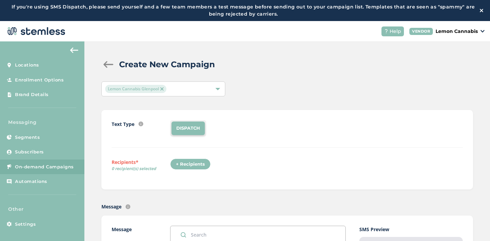
click at [195, 161] on div "+ Recipients" at bounding box center [190, 165] width 40 height 12
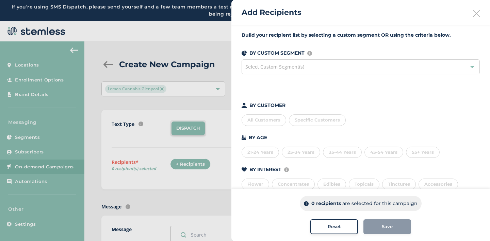
click at [303, 121] on span "Specific Customers" at bounding box center [316, 119] width 45 height 5
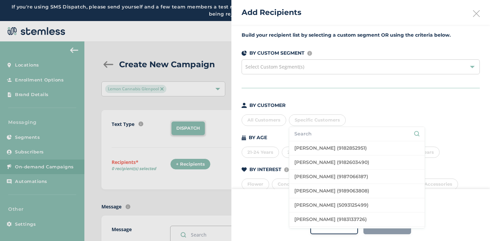
click at [303, 121] on span "Specific Customers" at bounding box center [316, 119] width 45 height 5
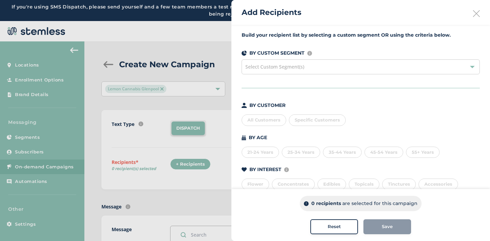
scroll to position [76, 0]
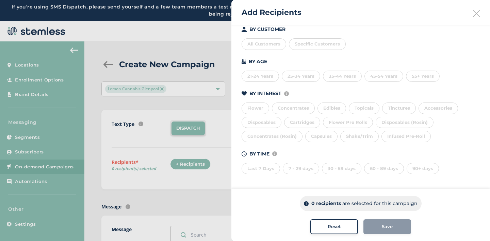
click at [258, 168] on div "Last 7 Days" at bounding box center [260, 169] width 38 height 12
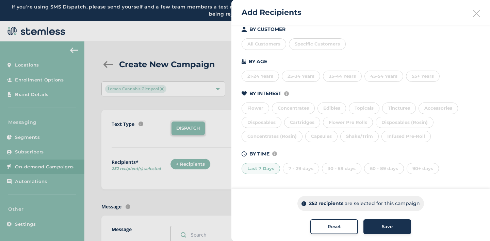
click at [294, 168] on div "7 - 29 days" at bounding box center [301, 169] width 36 height 12
click at [335, 167] on div "30 - 59 days" at bounding box center [341, 169] width 39 height 12
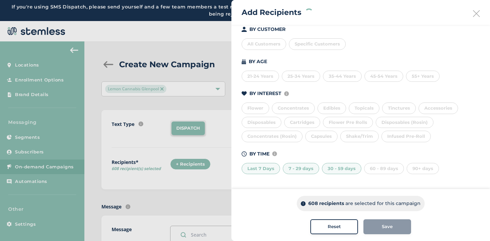
click at [371, 167] on div "60 - 89 days" at bounding box center [384, 169] width 40 height 12
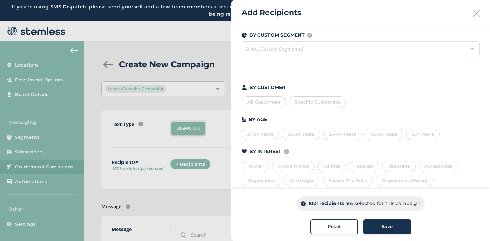
scroll to position [0, 0]
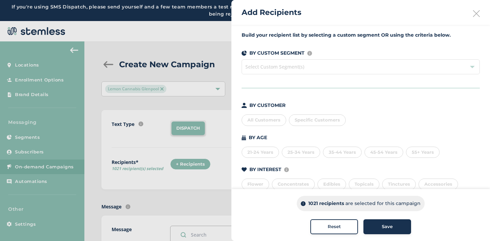
click at [320, 118] on span "Specific Customers" at bounding box center [316, 119] width 45 height 5
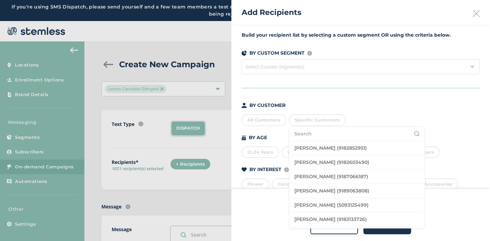
click at [321, 135] on input "text" at bounding box center [356, 134] width 125 height 7
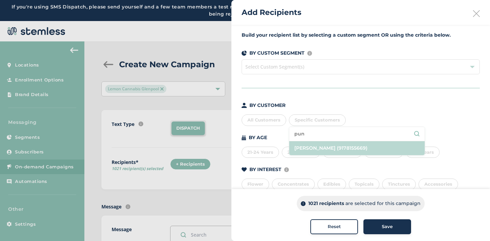
click at [311, 145] on li "[PERSON_NAME] (9178155669)" at bounding box center [356, 148] width 135 height 14
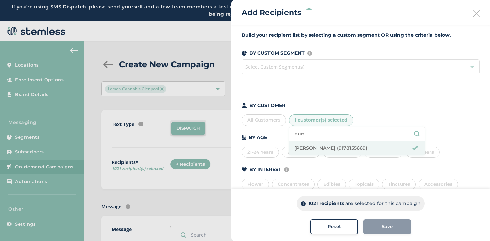
click at [308, 135] on input "pun" at bounding box center [356, 134] width 125 height 7
type input "p"
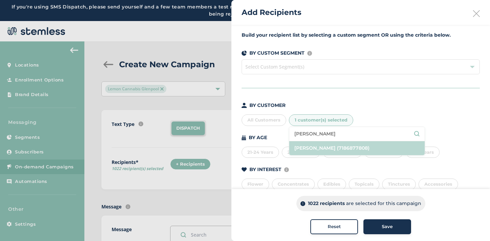
click at [311, 148] on li "[PERSON_NAME] (7186877808)" at bounding box center [356, 148] width 135 height 14
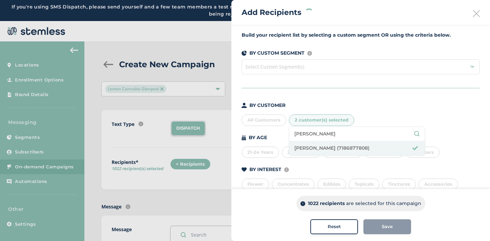
click at [311, 134] on input "[PERSON_NAME]" at bounding box center [356, 134] width 125 height 7
type input "l"
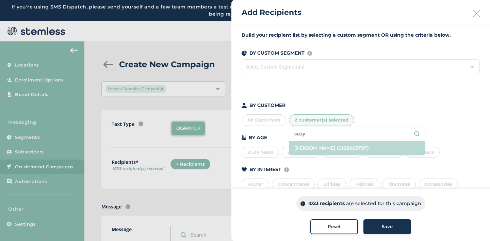
click at [319, 148] on li "[PERSON_NAME] (9182003797)" at bounding box center [356, 148] width 135 height 14
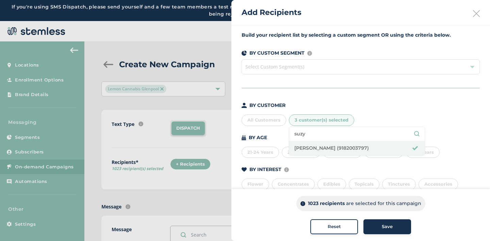
click at [310, 135] on input "suzy" at bounding box center [356, 134] width 125 height 7
type input "s"
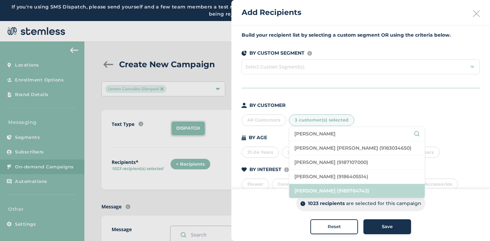
click at [326, 190] on li "[PERSON_NAME] (9189784743)" at bounding box center [356, 191] width 135 height 14
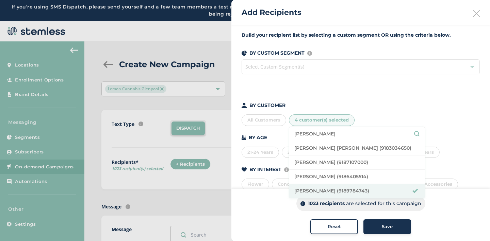
click at [318, 134] on input "[PERSON_NAME]" at bounding box center [356, 134] width 125 height 7
type input "m"
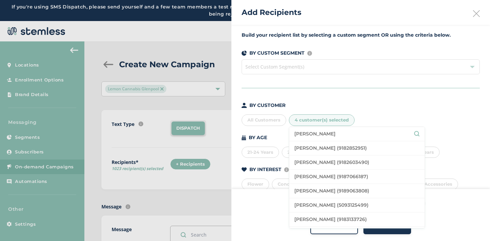
type input "[PERSON_NAME]"
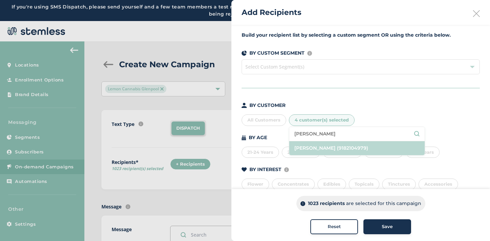
click at [331, 145] on li "[PERSON_NAME] (9182104979)" at bounding box center [356, 148] width 135 height 14
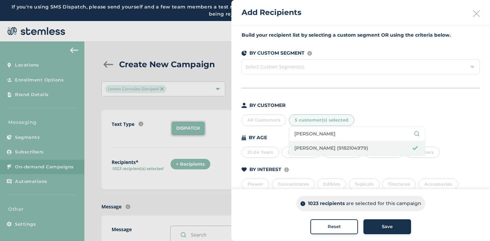
click at [326, 134] on input "[PERSON_NAME]" at bounding box center [356, 134] width 125 height 7
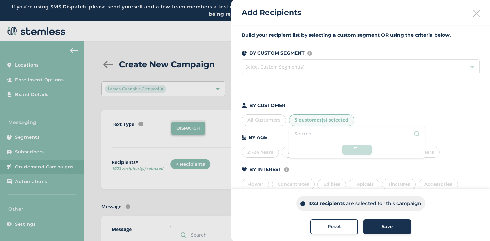
click at [308, 134] on li at bounding box center [356, 134] width 135 height 14
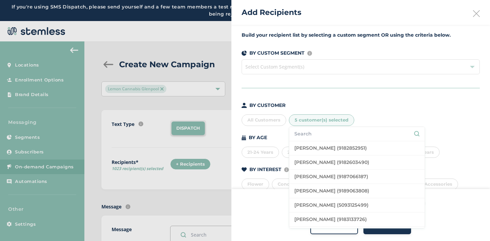
click at [303, 133] on input "text" at bounding box center [356, 134] width 125 height 7
type input "[PERSON_NAME]"
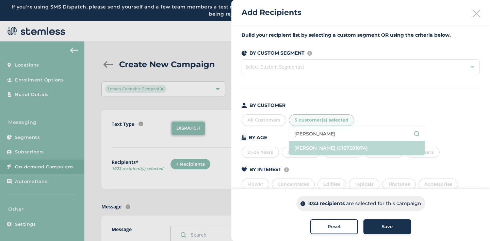
click at [309, 147] on li "[PERSON_NAME] (9187591074)" at bounding box center [356, 148] width 135 height 14
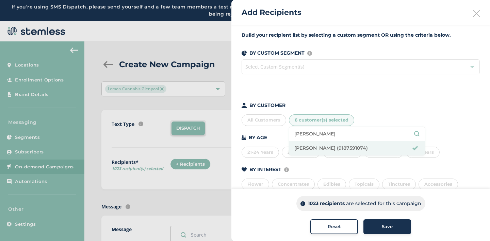
click at [394, 114] on div "All Customers 6 customer(s) selected [PERSON_NAME] [PERSON_NAME] (9187591074)" at bounding box center [360, 119] width 238 height 14
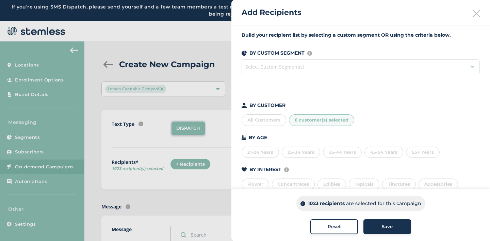
click at [376, 226] on div "Save" at bounding box center [387, 227] width 37 height 7
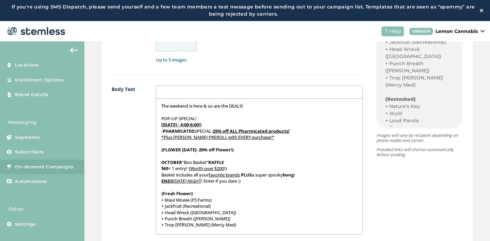
scroll to position [720, 0]
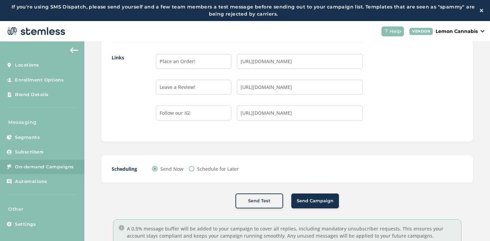
click at [210, 171] on label "Schedule for Later" at bounding box center [218, 169] width 42 height 7
click at [194, 171] on input "Schedule for Later" at bounding box center [191, 168] width 5 height 5
radio input "true"
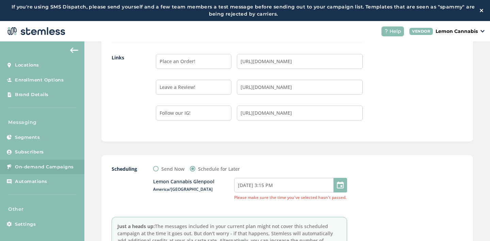
click at [341, 183] on div at bounding box center [340, 185] width 14 height 15
click at [319, 186] on input "[DATE] 3:15 PM" at bounding box center [290, 185] width 113 height 15
select select "15"
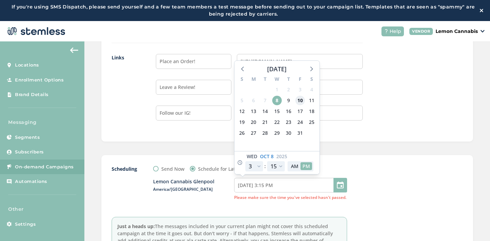
click at [299, 101] on span "10" at bounding box center [300, 101] width 10 height 10
type input "[DATE] 3:15 PM"
click at [255, 165] on select "12 1 2 3 4 5 6 7 8 9 10 11" at bounding box center [254, 166] width 18 height 10
select select "21"
type input "[DATE] 9:15 PM"
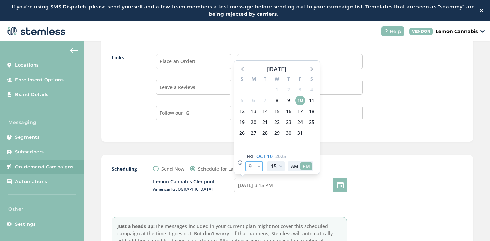
select select "21"
click at [280, 163] on select "00 05 10 15 20 25 30 35 40 45 50 55" at bounding box center [276, 166] width 18 height 10
select select "30"
type input "[DATE] 9:30 PM"
select select "30"
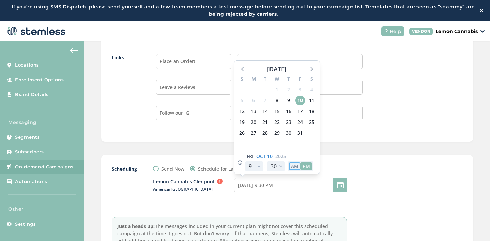
click at [294, 167] on button "AM" at bounding box center [295, 167] width 12 height 8
type input "[DATE] 9:30 AM"
select select "9"
click at [289, 206] on div "Scheduling Send Now Schedule for Later Lemon Cannabis [GEOGRAPHIC_DATA]/[GEOGRA…" at bounding box center [229, 212] width 235 height 92
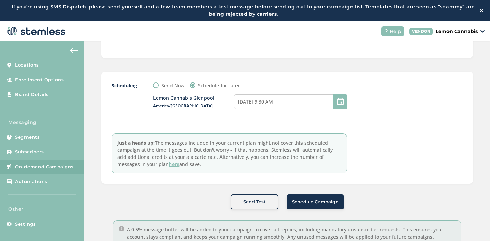
scroll to position [805, 0]
click at [303, 202] on span "Schedule Campaign" at bounding box center [315, 201] width 47 height 7
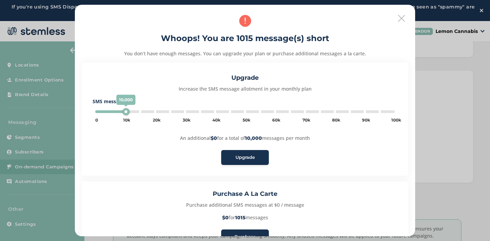
scroll to position [47, 0]
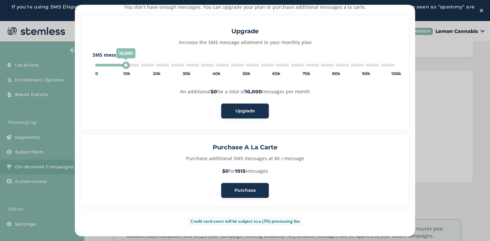
type input "5000"
click at [250, 189] on span "Purchase" at bounding box center [244, 190] width 21 height 7
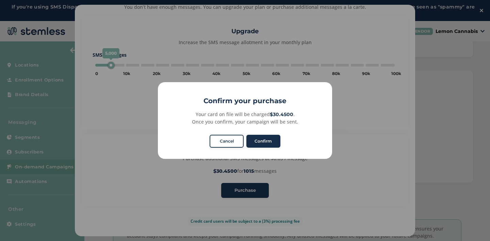
click at [258, 144] on button "Confirm" at bounding box center [263, 141] width 34 height 13
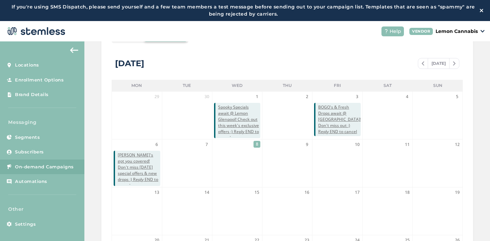
scroll to position [36, 0]
